Goal: Download file/media

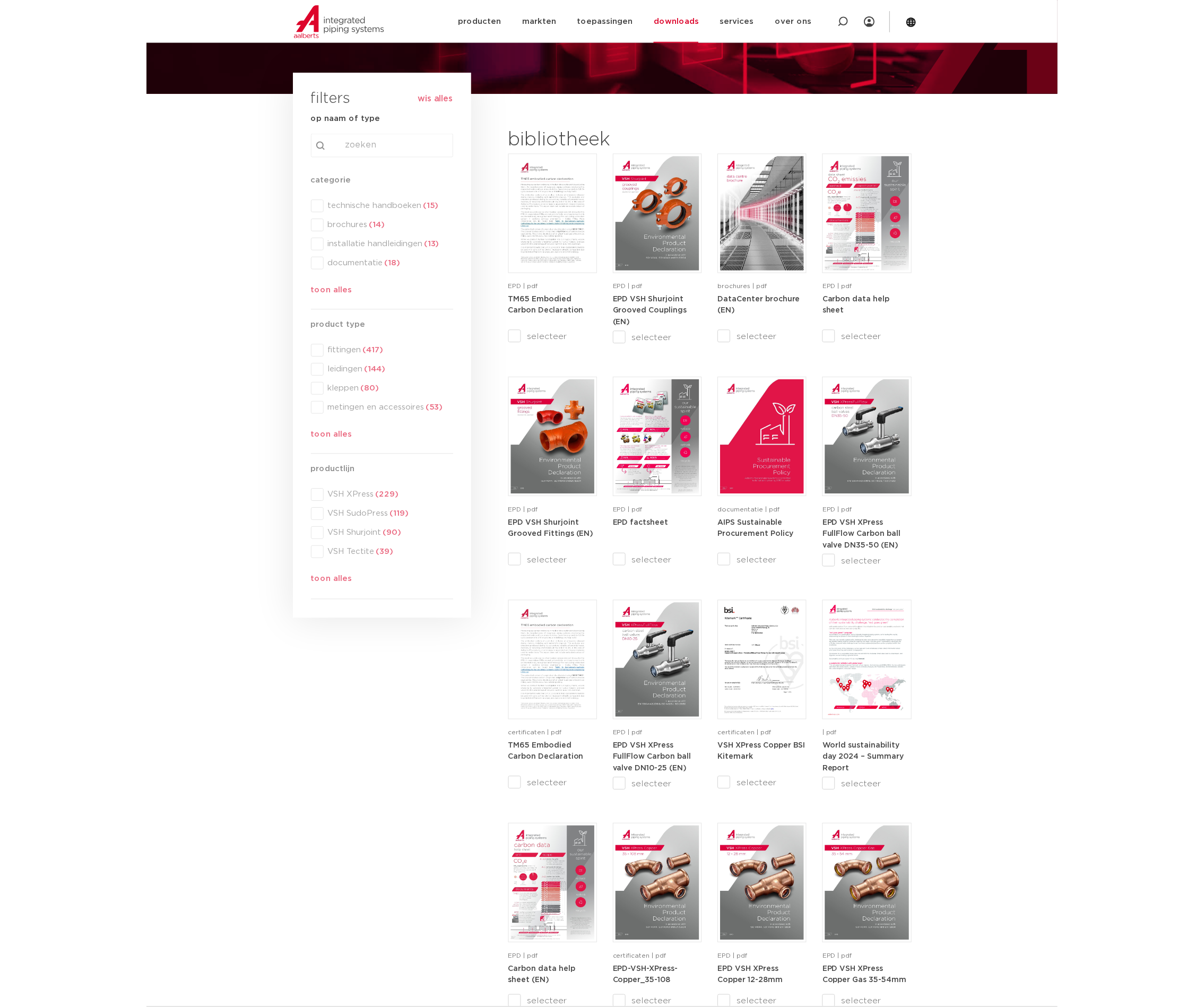
scroll to position [80, 0]
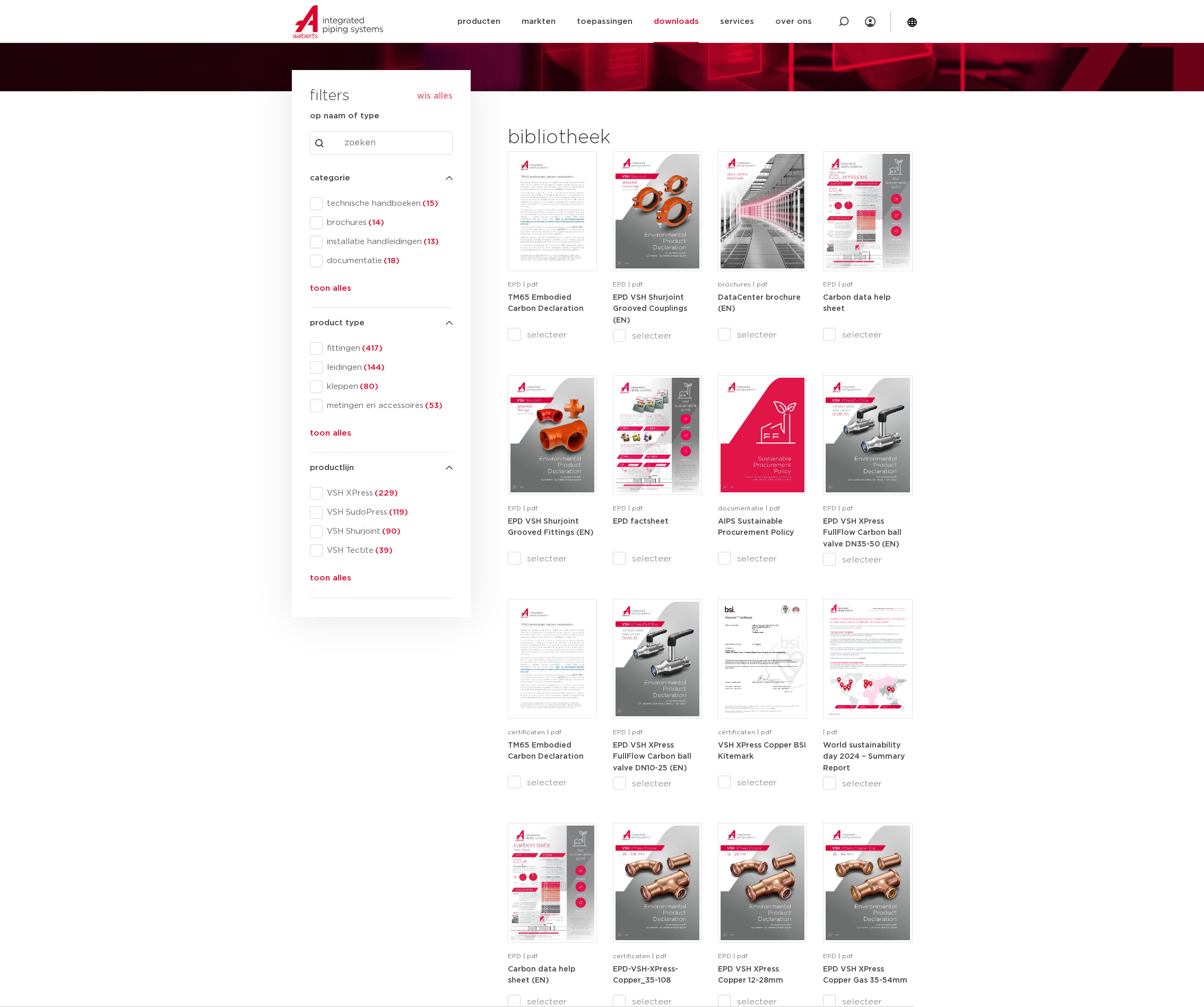
click at [914, 370] on section "search downloads by name or type search Search content Clear filters filters wi…" at bounding box center [602, 692] width 1204 height 1202
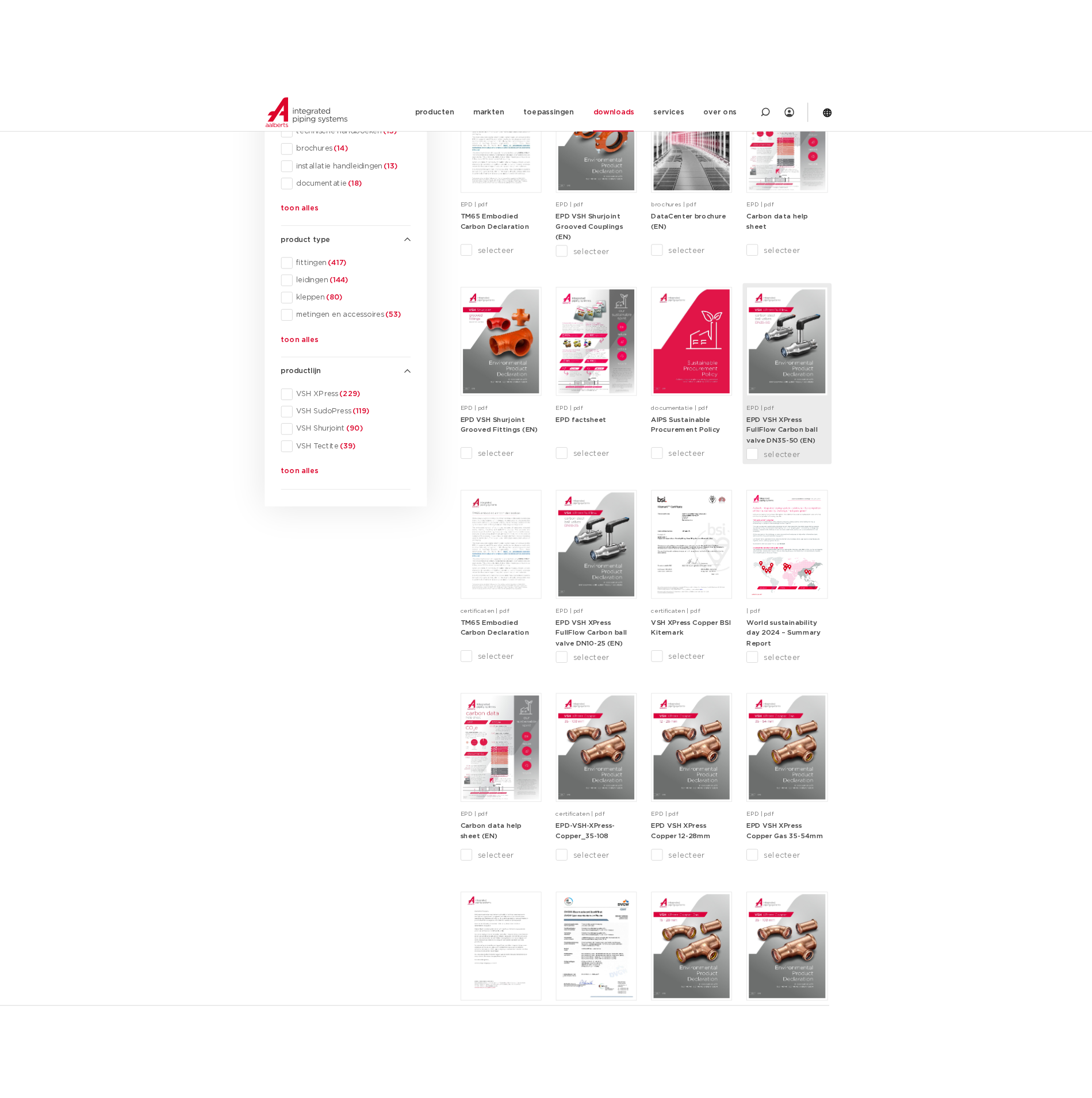
scroll to position [258, 0]
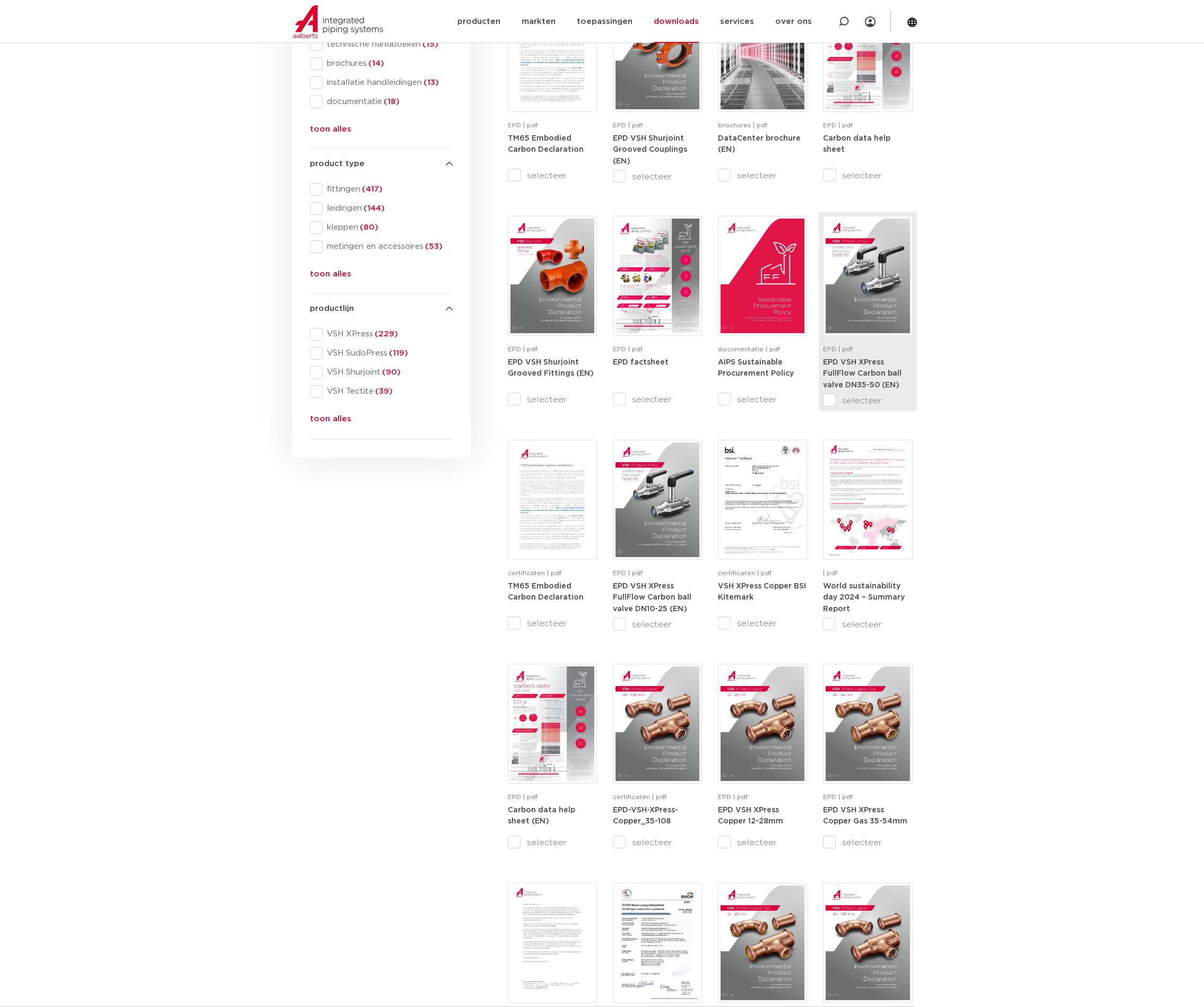
click at [869, 279] on img at bounding box center [867, 276] width 84 height 114
click at [239, 582] on section "search downloads by name or type search Search content Clear filters filters wi…" at bounding box center [602, 533] width 1204 height 1202
click at [225, 528] on section "search downloads by name or type search Search content Clear filters filters wi…" at bounding box center [602, 533] width 1204 height 1202
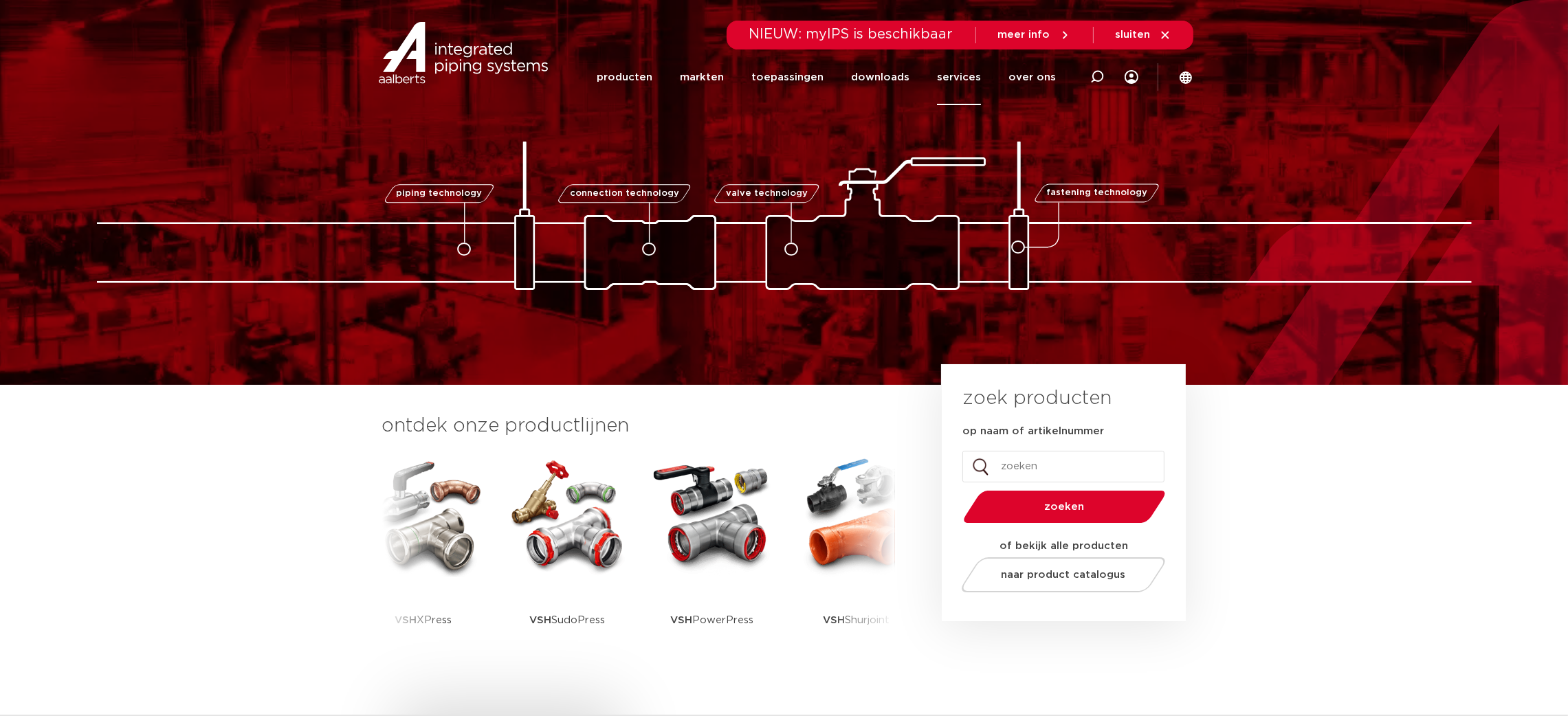
click at [962, 97] on link "services" at bounding box center [959, 77] width 44 height 55
